Goal: Book appointment/travel/reservation

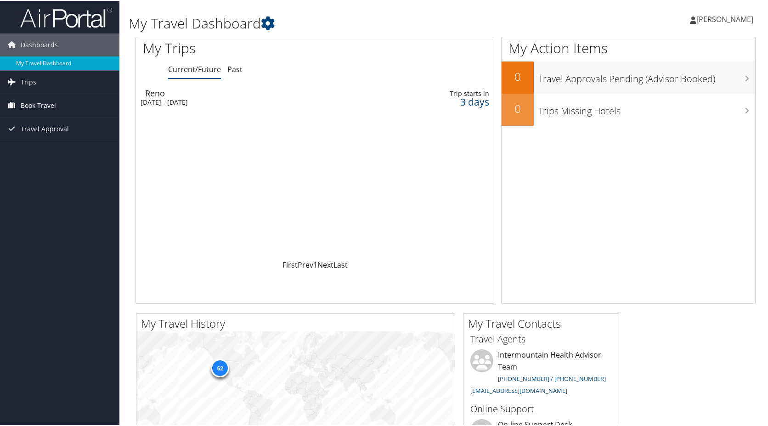
click at [43, 105] on span "Book Travel" at bounding box center [38, 104] width 35 height 23
click at [34, 152] on link "Book/Manage Online Trips" at bounding box center [59, 151] width 119 height 14
